Goal: Book appointment/travel/reservation

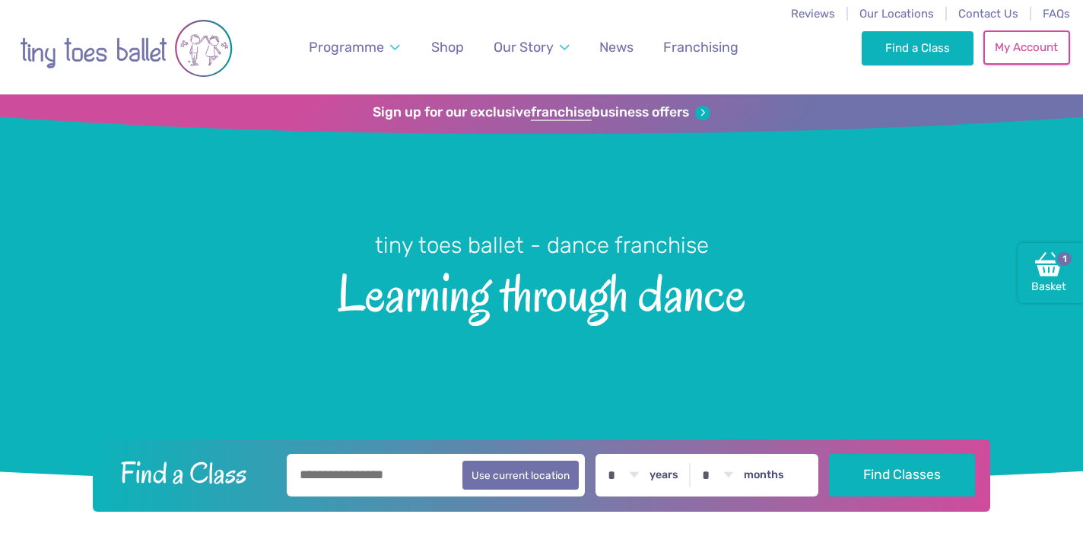
click at [1016, 56] on link "My Account" at bounding box center [1027, 46] width 87 height 33
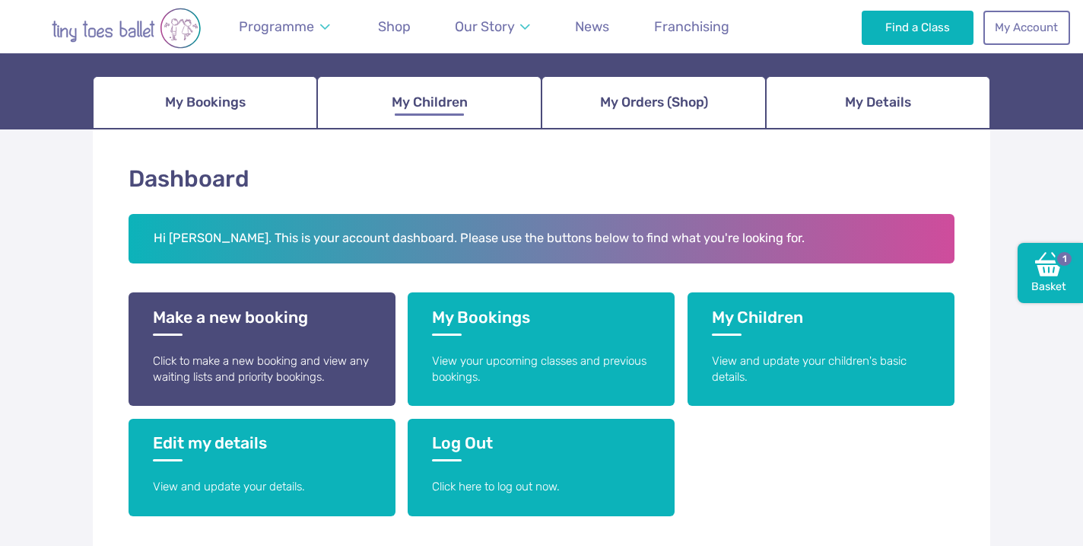
scroll to position [165, 0]
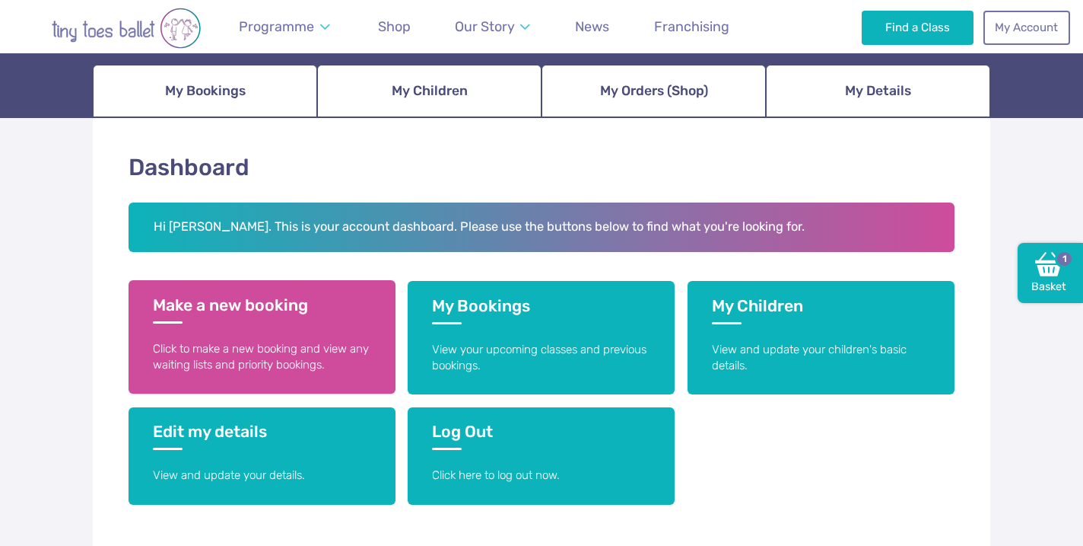
click at [325, 312] on h3 "Make a new booking" at bounding box center [262, 309] width 218 height 28
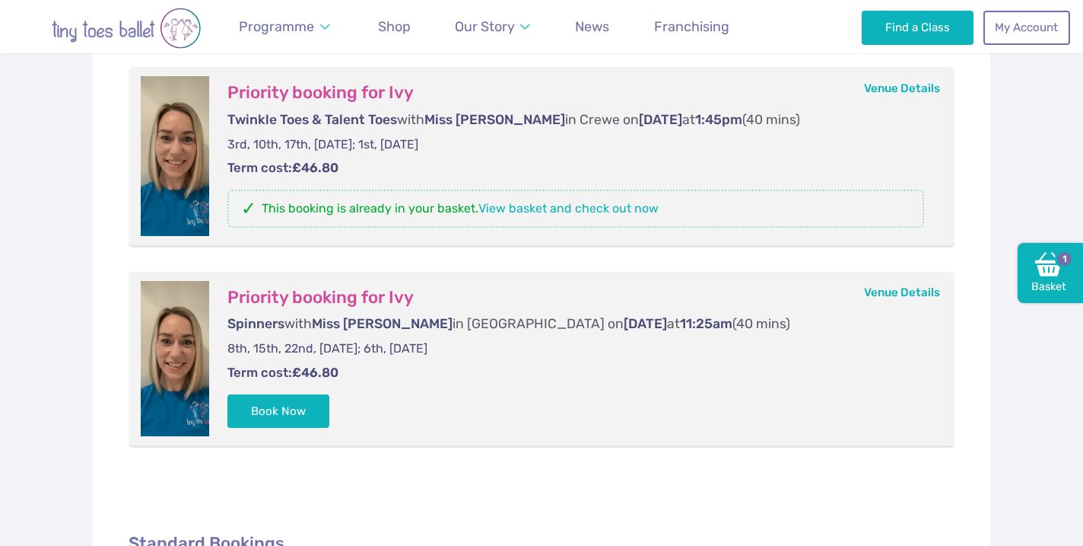
scroll to position [361, 0]
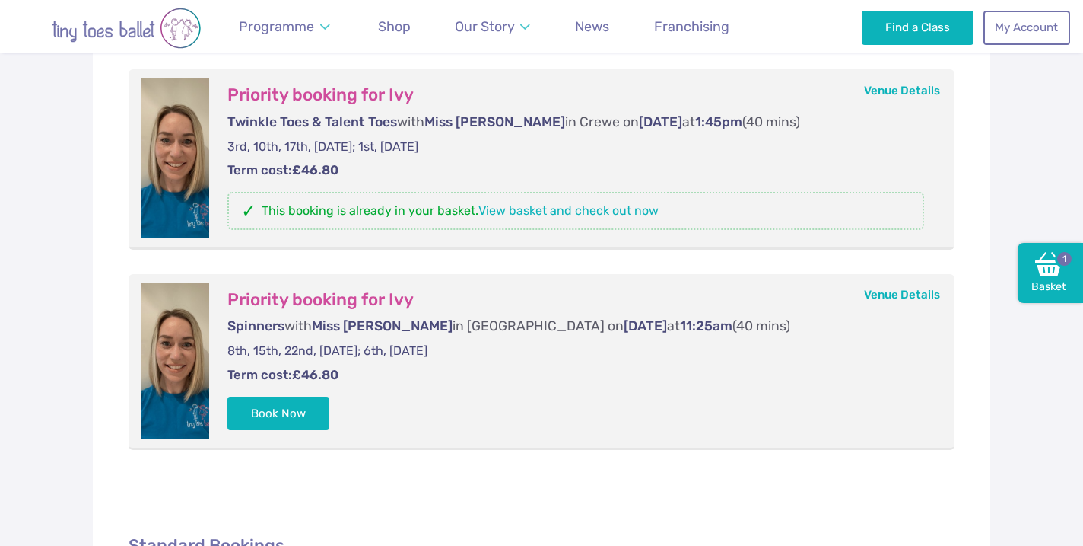
click at [580, 212] on link "View basket and check out now" at bounding box center [569, 210] width 180 height 14
